Goal: Find specific page/section: Find specific page/section

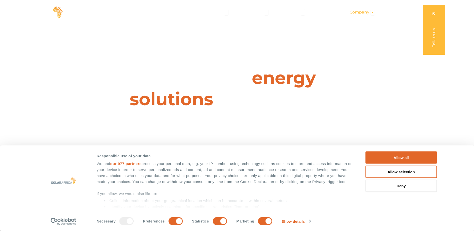
click at [362, 10] on span "Company" at bounding box center [360, 12] width 20 height 6
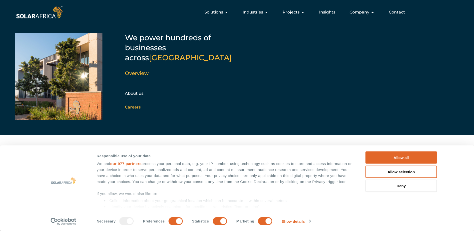
click at [132, 105] on link "Careers" at bounding box center [133, 107] width 16 height 5
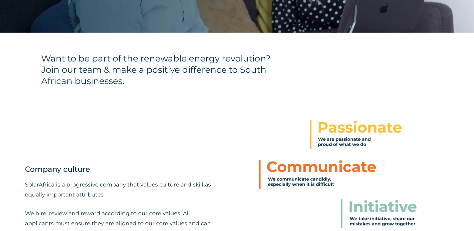
scroll to position [214, 0]
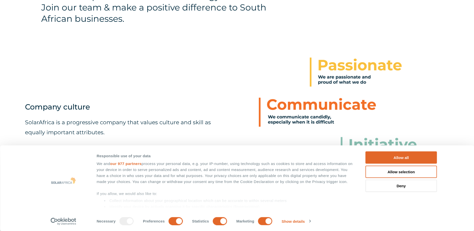
click at [48, 153] on div at bounding box center [63, 189] width 53 height 74
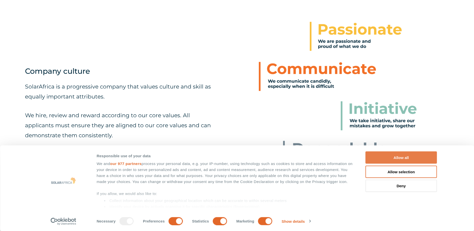
scroll to position [0, 0]
click at [401, 160] on button "Allow all" at bounding box center [402, 158] width 72 height 12
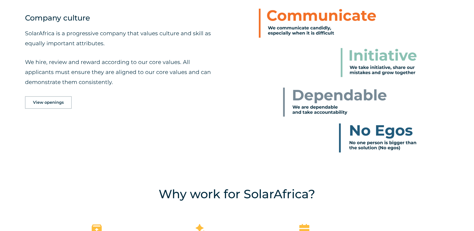
scroll to position [325, 0]
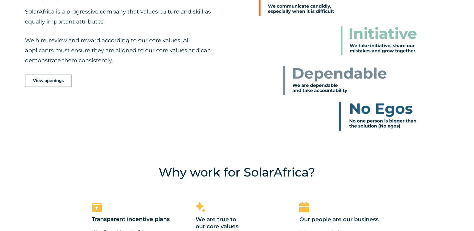
click at [55, 80] on span "View openings" at bounding box center [48, 81] width 31 height 4
